Goal: Register for event/course

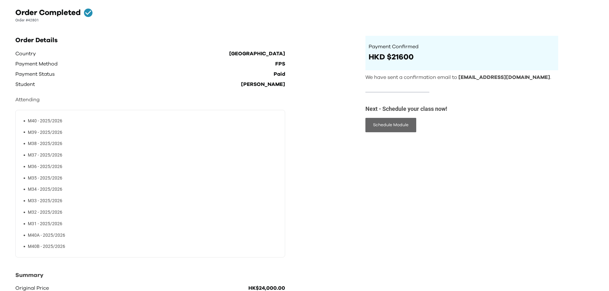
click at [409, 124] on button "Schedule Module" at bounding box center [391, 125] width 51 height 14
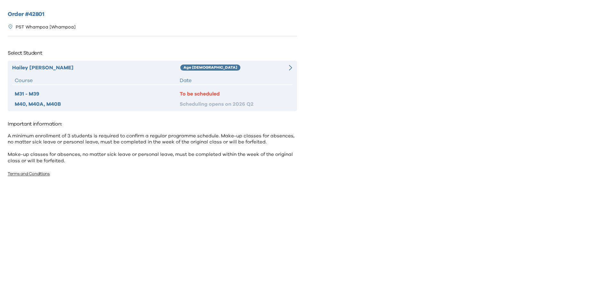
click at [207, 95] on div "To be scheduled" at bounding box center [235, 94] width 110 height 8
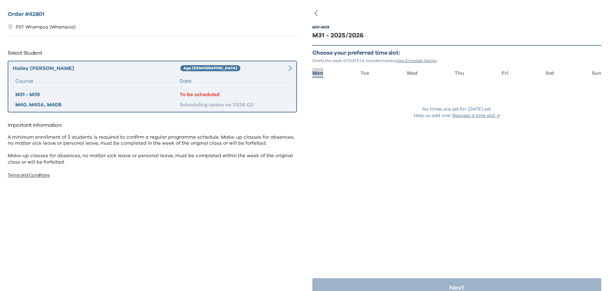
click at [318, 75] on span "Mon" at bounding box center [318, 73] width 11 height 5
click at [362, 74] on span "Tue" at bounding box center [365, 73] width 9 height 5
click at [409, 75] on span "Wed" at bounding box center [412, 73] width 11 height 5
click at [459, 75] on span "Thu" at bounding box center [460, 73] width 10 height 5
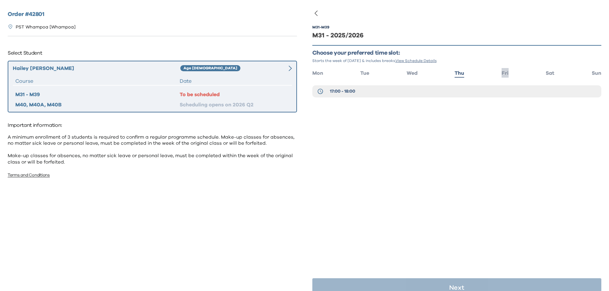
click at [502, 74] on span "Fri" at bounding box center [505, 73] width 7 height 5
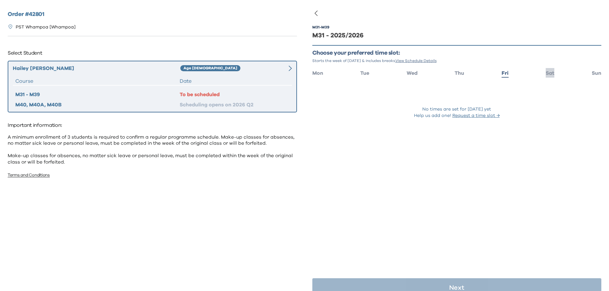
click at [546, 73] on span "Sat" at bounding box center [550, 73] width 9 height 5
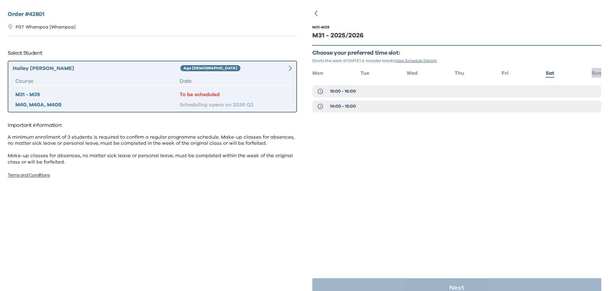
click at [593, 74] on span "Sun" at bounding box center [597, 73] width 10 height 5
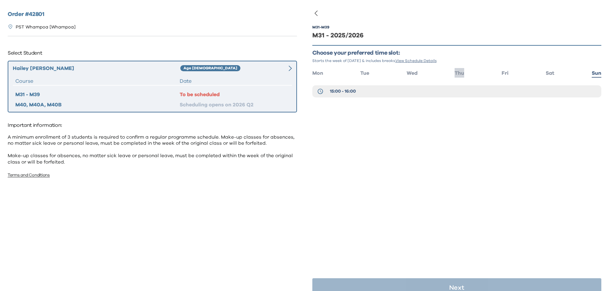
click at [457, 75] on span "Thu" at bounding box center [460, 73] width 10 height 5
click at [317, 77] on li "Mon" at bounding box center [318, 72] width 11 height 9
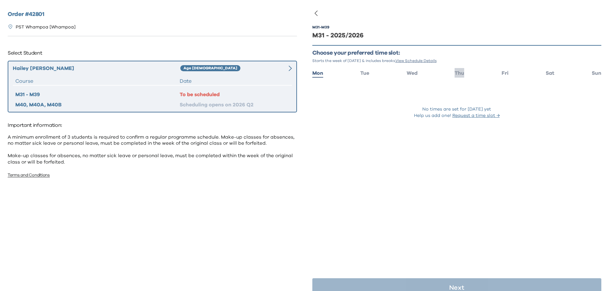
click at [460, 74] on span "Thu" at bounding box center [460, 73] width 10 height 5
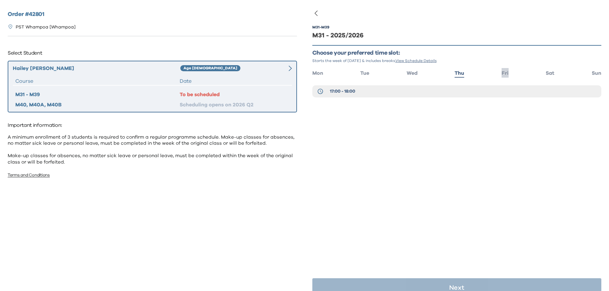
click at [502, 74] on span "Fri" at bounding box center [505, 73] width 7 height 5
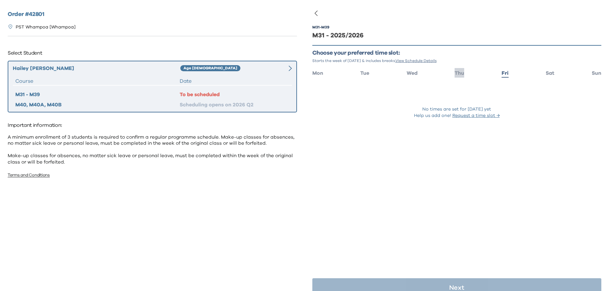
click at [458, 75] on span "Thu" at bounding box center [460, 73] width 10 height 5
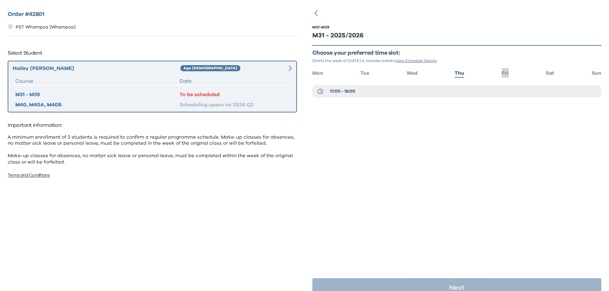
click at [506, 75] on span "Fri" at bounding box center [505, 73] width 7 height 5
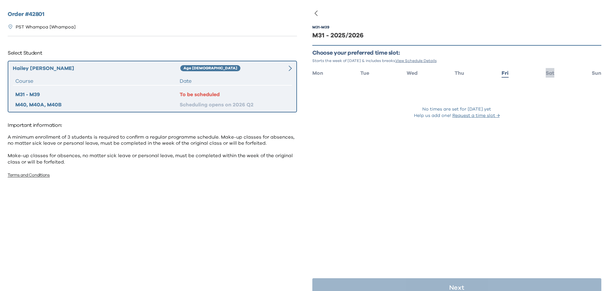
click at [547, 75] on span "Sat" at bounding box center [550, 73] width 9 height 5
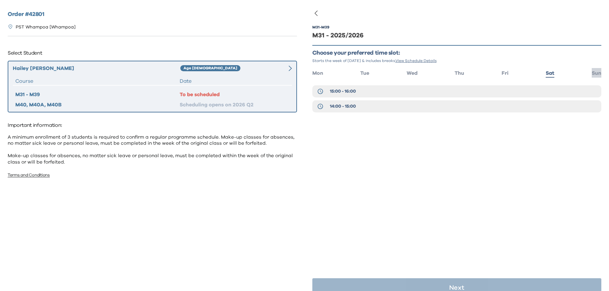
click at [592, 72] on span "Sun" at bounding box center [597, 73] width 10 height 5
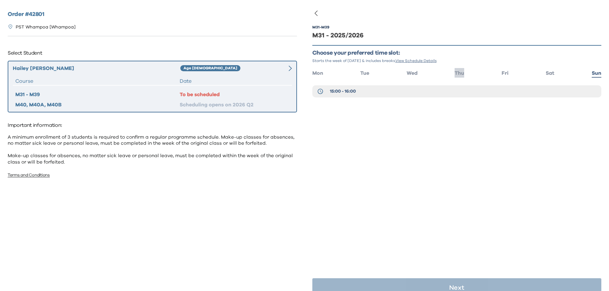
click at [458, 74] on span "Thu" at bounding box center [460, 73] width 10 height 5
click at [435, 61] on span "View Schedule Details" at bounding box center [416, 61] width 41 height 4
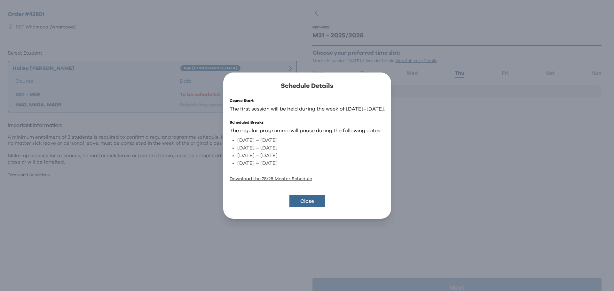
click at [286, 178] on link "Download the 25/26 Master Schedule" at bounding box center [271, 179] width 83 height 4
click at [307, 200] on button "Close" at bounding box center [308, 201] width 36 height 12
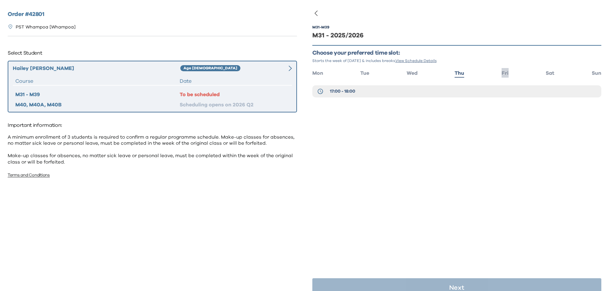
click at [502, 75] on span "Fri" at bounding box center [505, 73] width 7 height 5
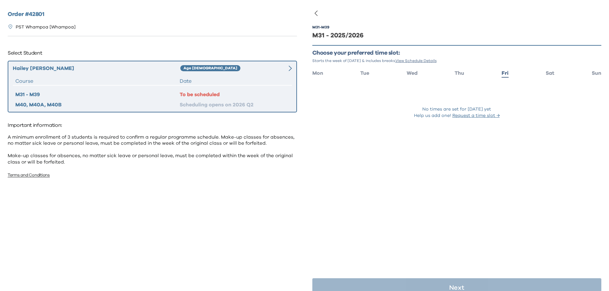
click at [541, 76] on ul "Mon Tue Wed Thu Fri Sat Sun" at bounding box center [458, 72] width 290 height 9
click at [546, 76] on span "Sat" at bounding box center [550, 73] width 9 height 5
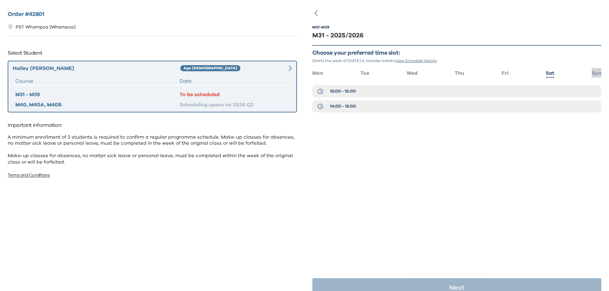
click at [592, 73] on span "Sun" at bounding box center [597, 73] width 10 height 5
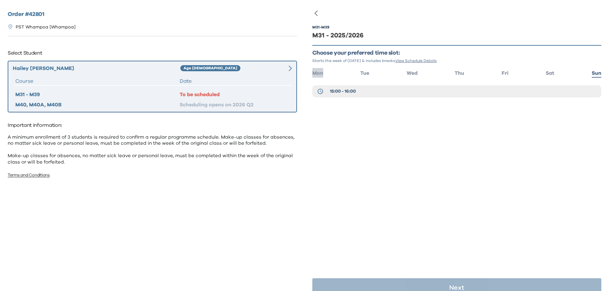
click at [320, 74] on span "Mon" at bounding box center [318, 73] width 11 height 5
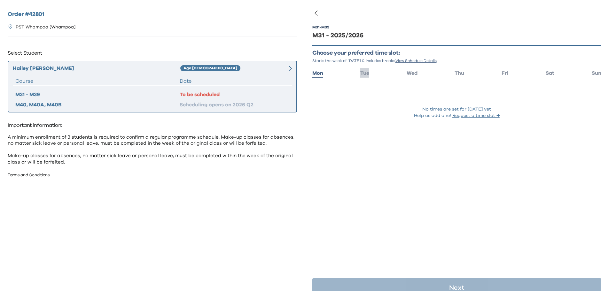
click at [365, 75] on span "Tue" at bounding box center [365, 73] width 9 height 5
click at [405, 74] on ul "Mon Tue Wed Thu Fri Sat Sun" at bounding box center [458, 72] width 290 height 9
click at [414, 75] on span "Wed" at bounding box center [412, 73] width 11 height 5
click at [457, 74] on span "Thu" at bounding box center [460, 73] width 10 height 5
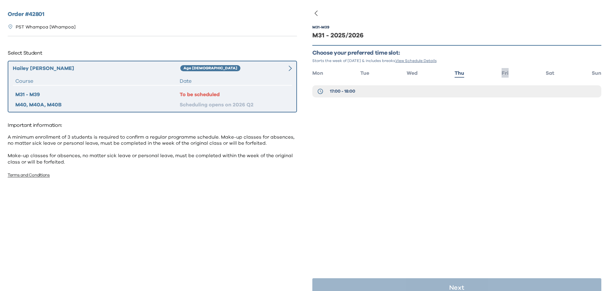
click at [502, 72] on span "Fri" at bounding box center [505, 73] width 7 height 5
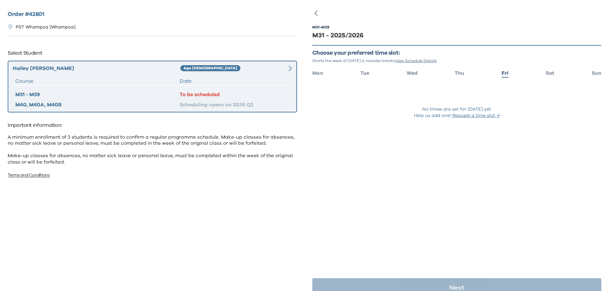
click at [551, 70] on ul "Mon Tue Wed Thu Fri Sat Sun" at bounding box center [458, 72] width 290 height 9
click at [548, 72] on span "Sat" at bounding box center [550, 73] width 9 height 5
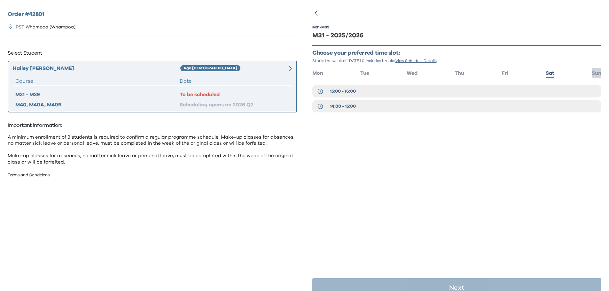
click at [592, 74] on span "Sun" at bounding box center [597, 73] width 10 height 5
